Goal: Obtain resource: Download file/media

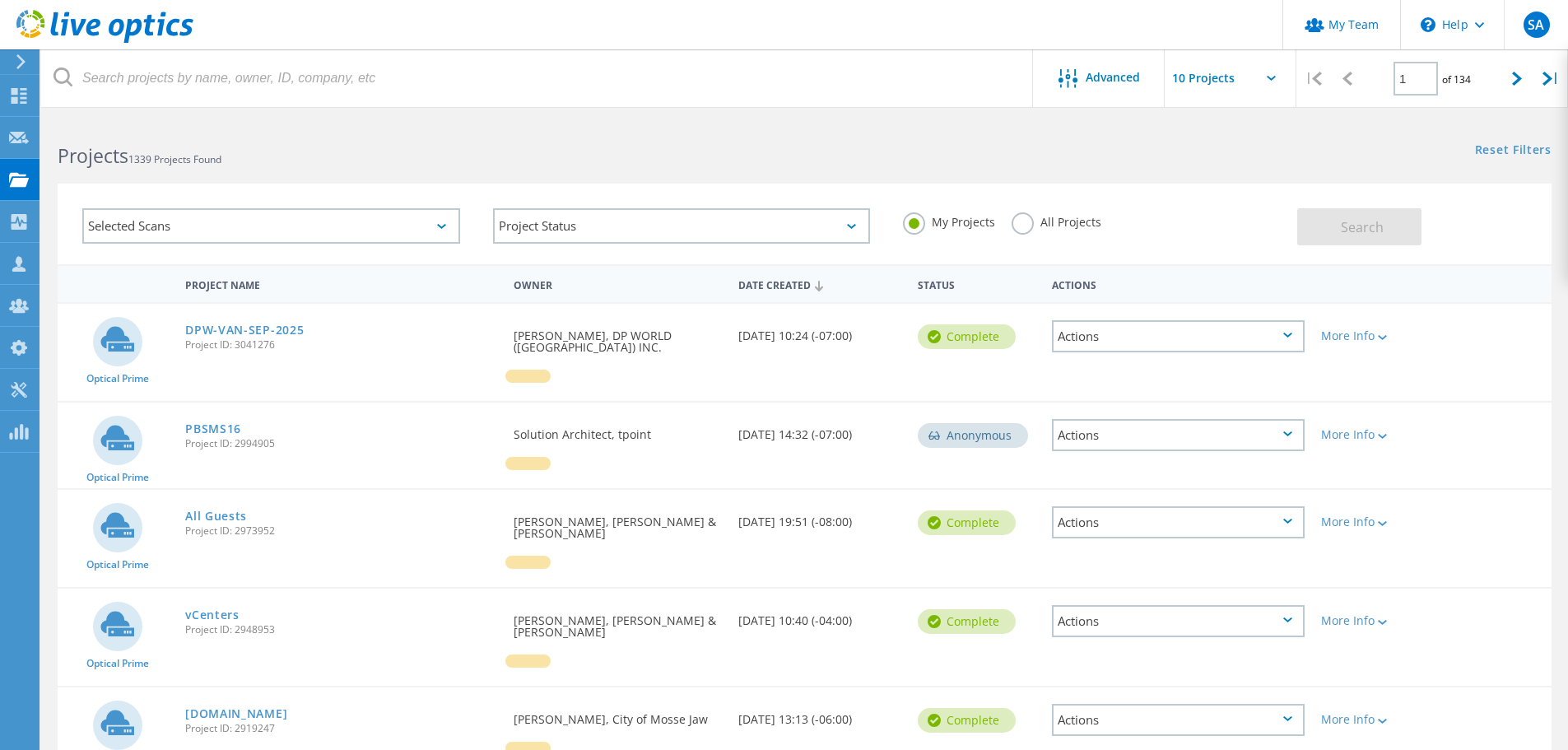
click at [1021, 228] on label "All Projects" at bounding box center [1056, 220] width 89 height 16
click at [0, 0] on input "All Projects" at bounding box center [0, 0] width 0 height 0
click at [1349, 224] on span "Search" at bounding box center [1362, 227] width 43 height 18
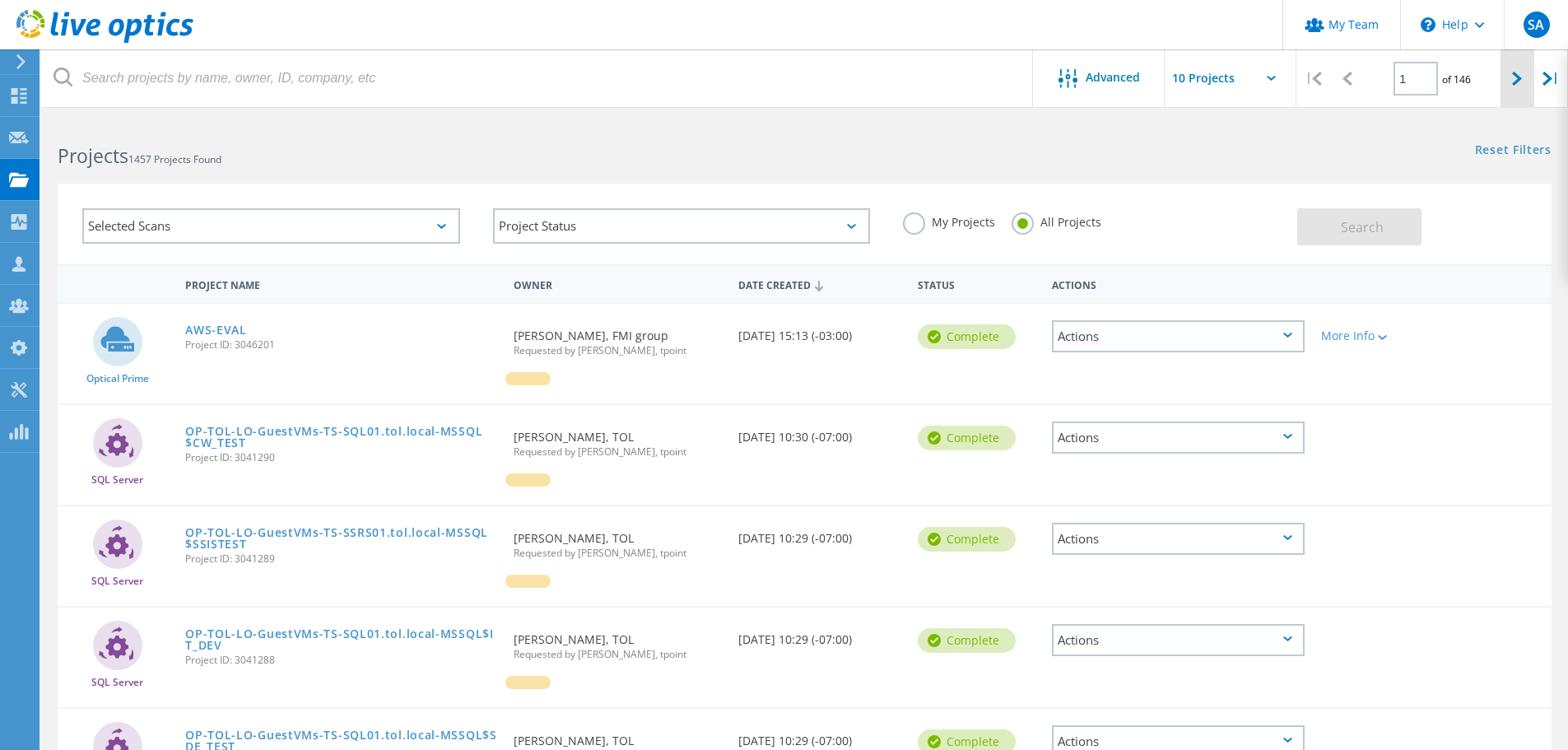
click at [1514, 83] on div at bounding box center [1518, 79] width 33 height 59
type input "2"
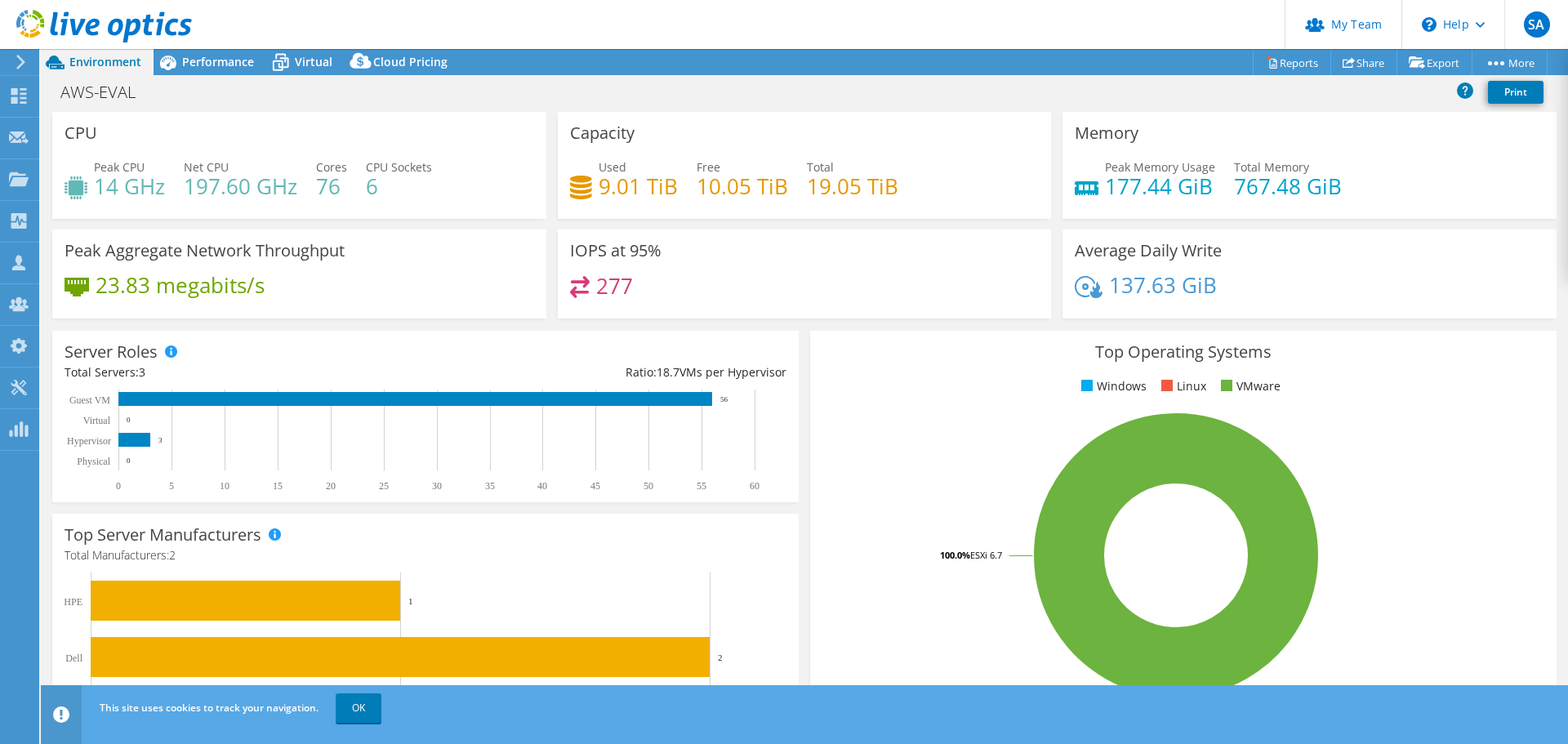
select select "[GEOGRAPHIC_DATA]"
select select "USD"
click at [1273, 62] on link "Reports" at bounding box center [1292, 62] width 79 height 26
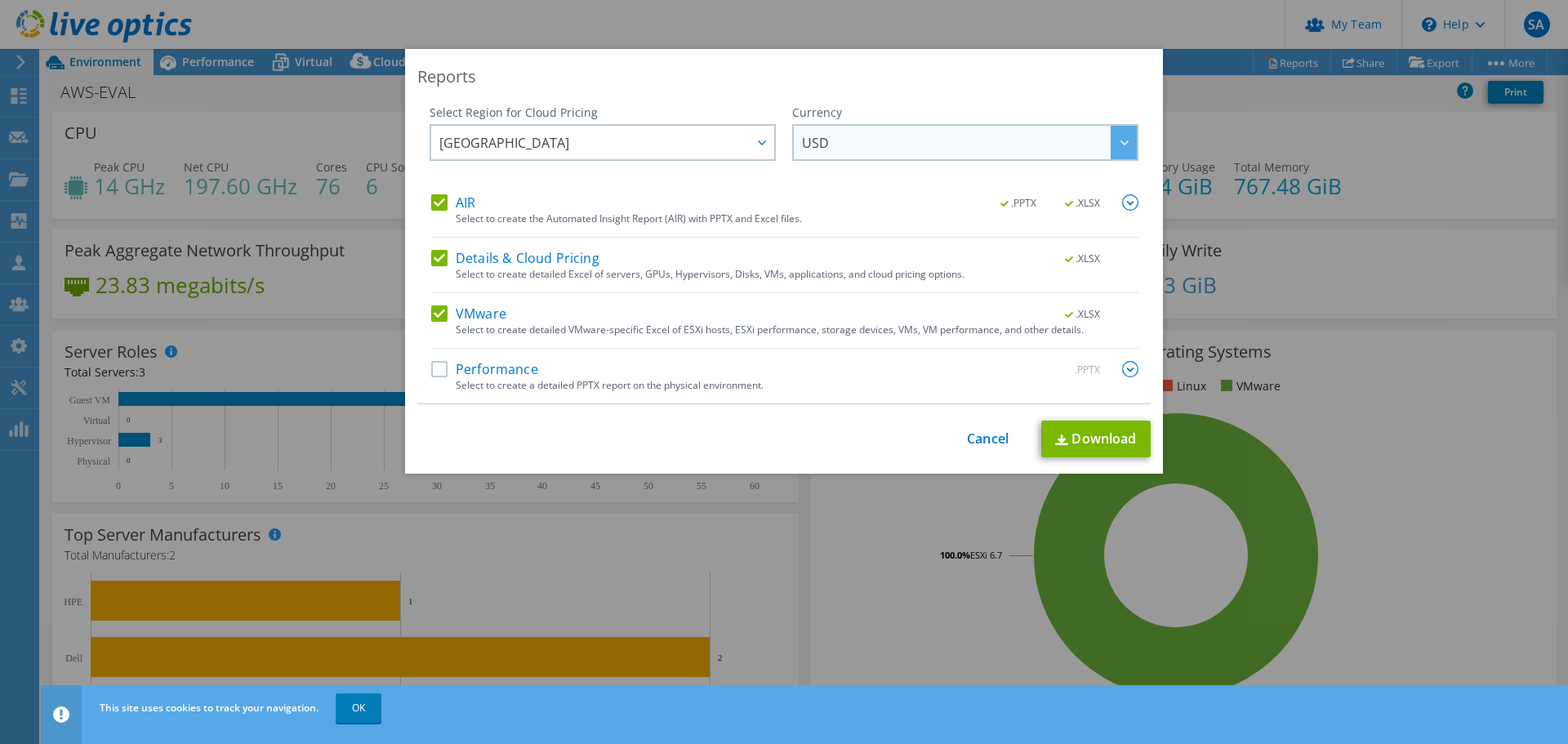
click at [842, 143] on span "USD" at bounding box center [970, 143] width 335 height 33
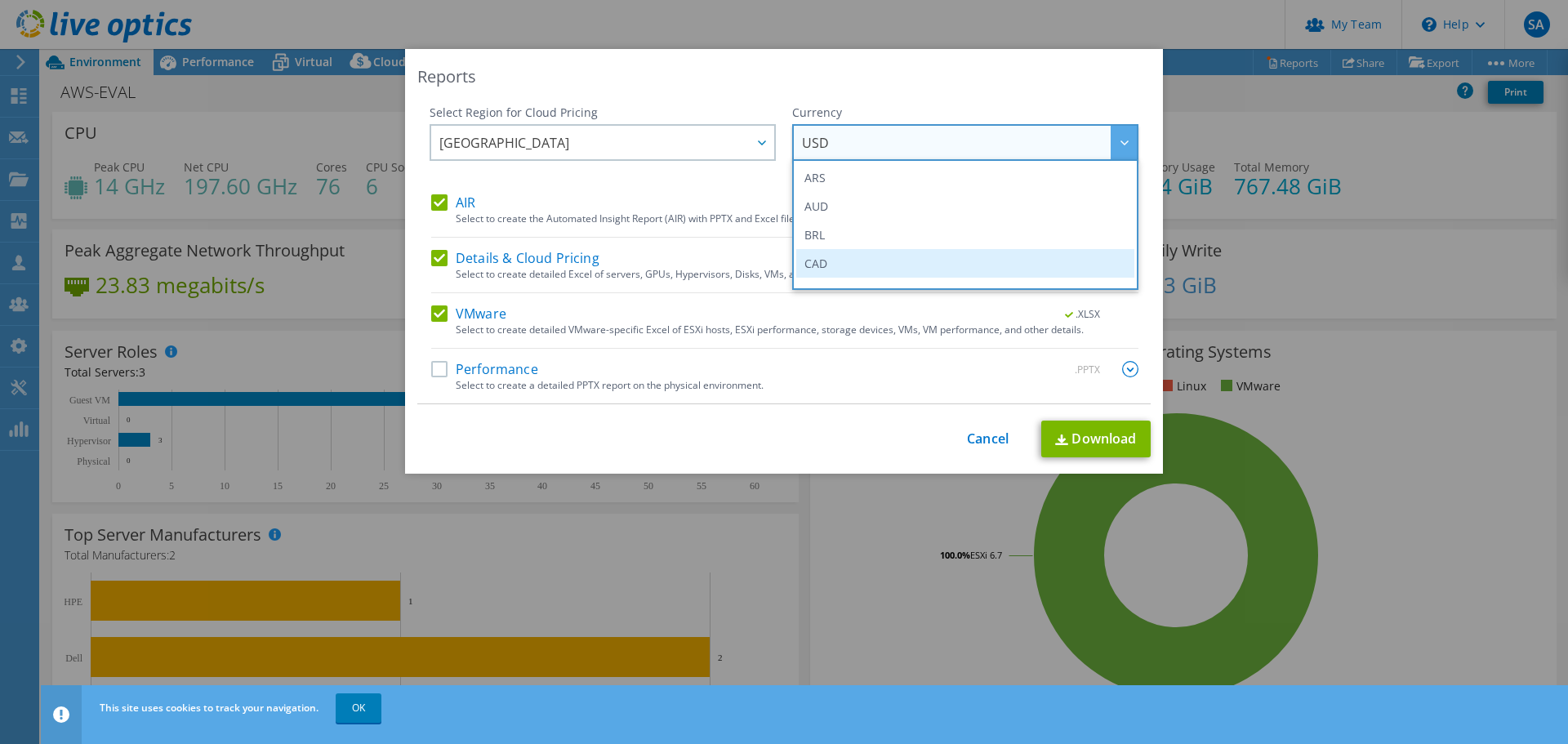
click at [854, 264] on li "CAD" at bounding box center [966, 263] width 338 height 28
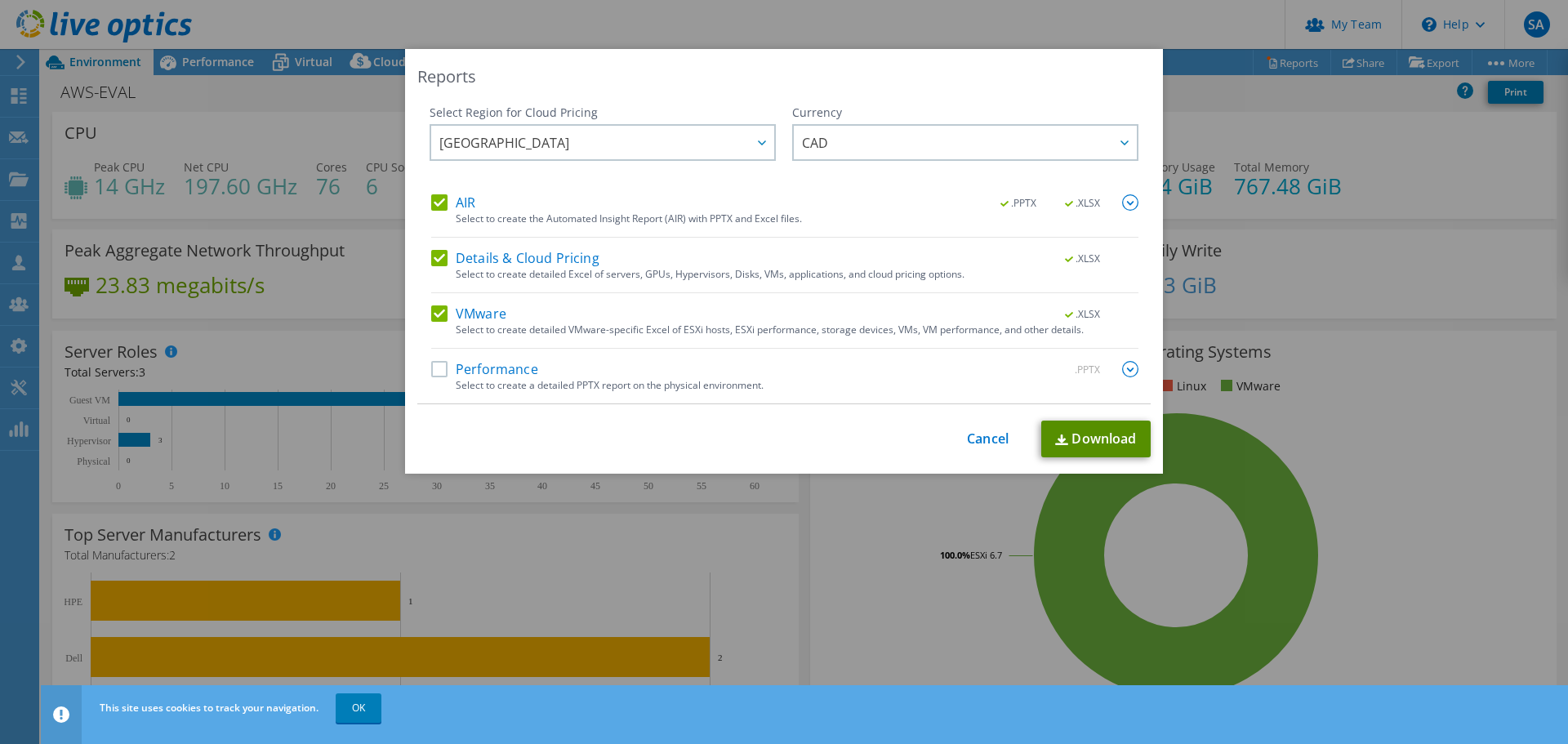
click at [1114, 439] on link "Download" at bounding box center [1096, 439] width 110 height 36
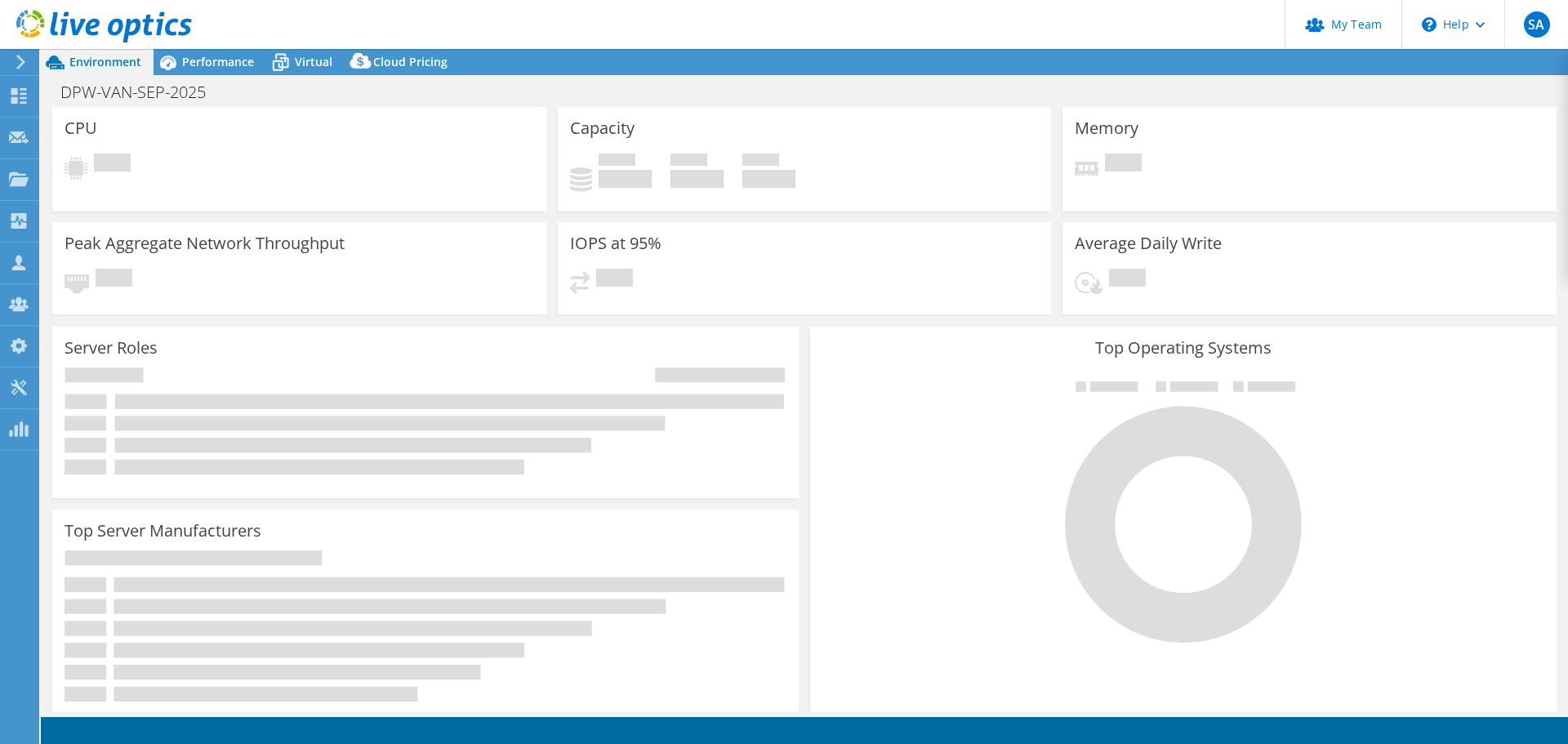
select select "[GEOGRAPHIC_DATA]"
select select "CAD"
